Goal: Entertainment & Leisure: Consume media (video, audio)

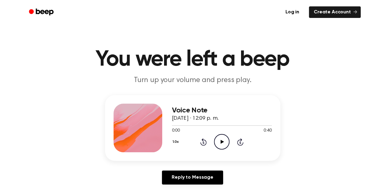
click at [224, 141] on icon "Play Audio" at bounding box center [222, 142] width 16 height 16
click at [221, 140] on icon "Pause Audio" at bounding box center [222, 142] width 16 height 16
click at [224, 139] on icon "Play Audio" at bounding box center [222, 142] width 16 height 16
